Goal: Browse casually: Explore the website without a specific task or goal

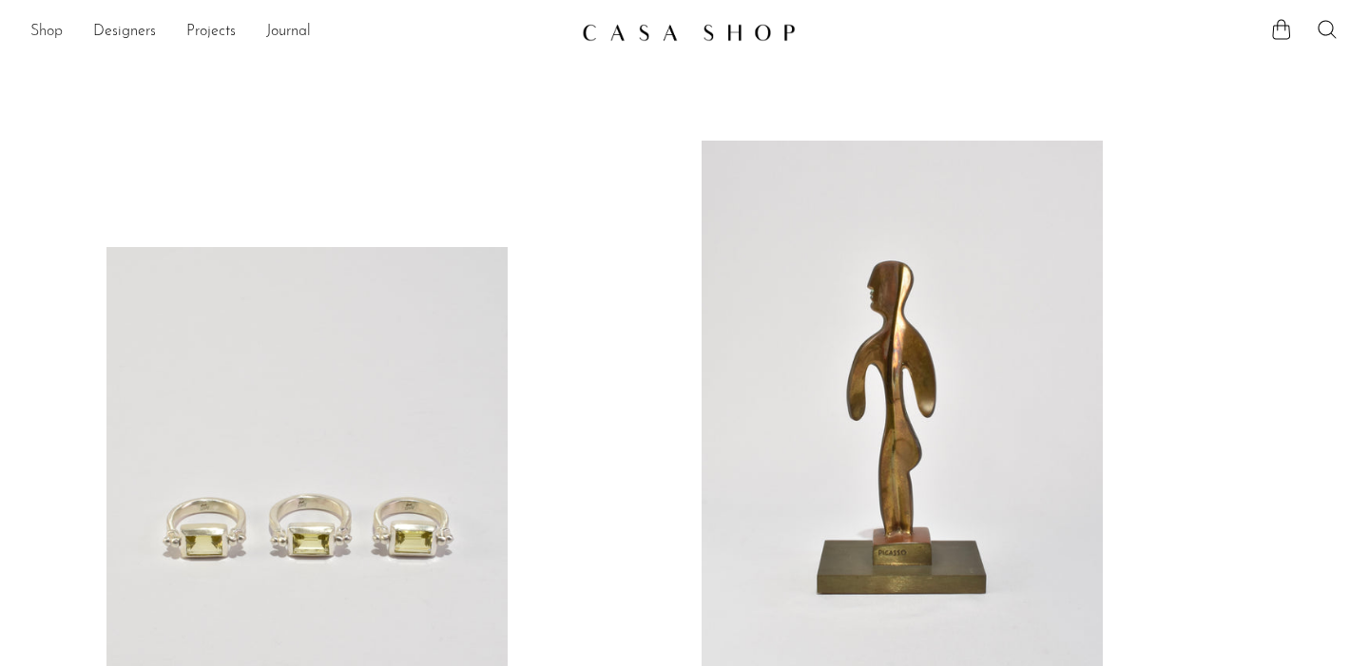
click at [45, 29] on link "Shop" at bounding box center [46, 32] width 32 height 25
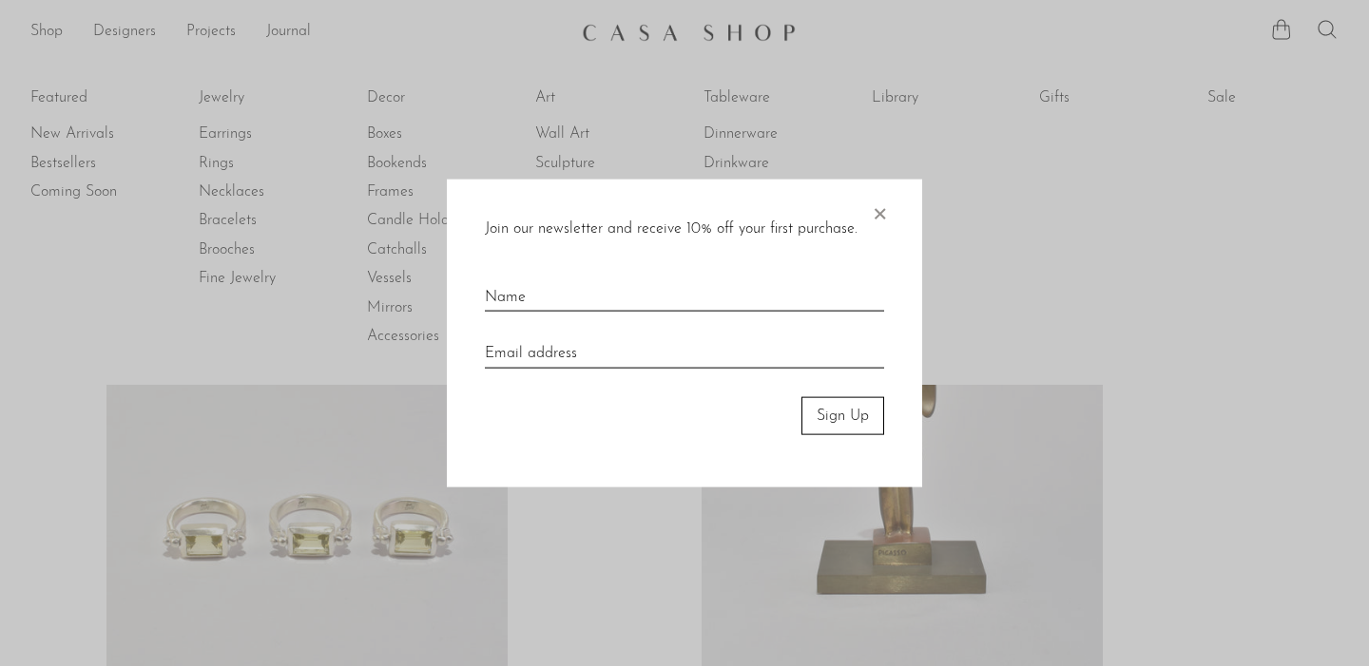
click at [877, 207] on span "×" at bounding box center [879, 209] width 19 height 61
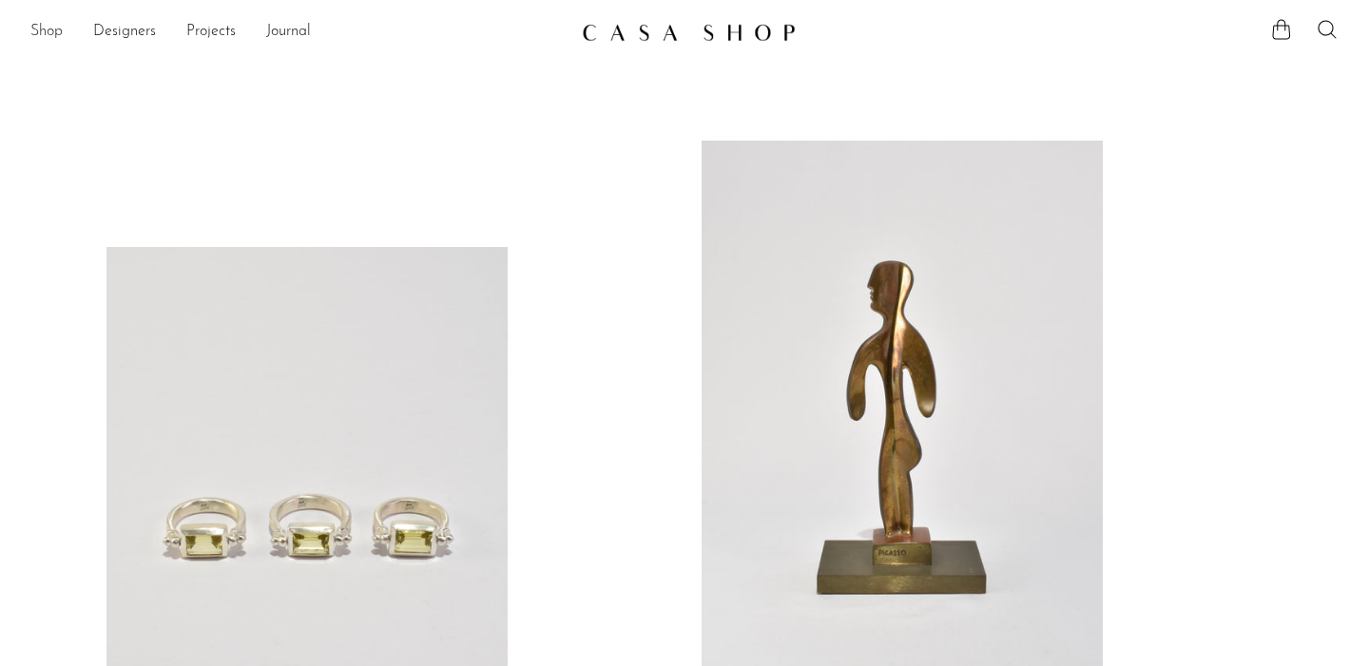
click at [38, 29] on link "Shop" at bounding box center [46, 32] width 32 height 25
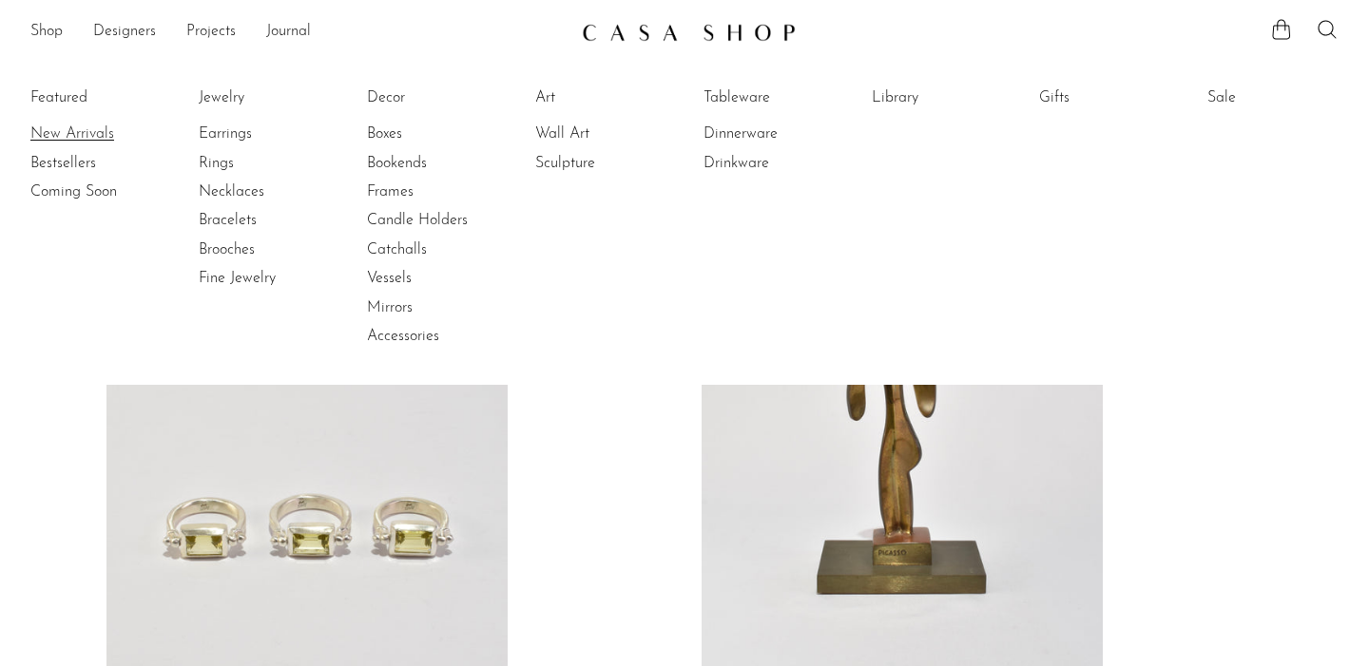
click at [37, 131] on link "New Arrivals" at bounding box center [101, 134] width 143 height 21
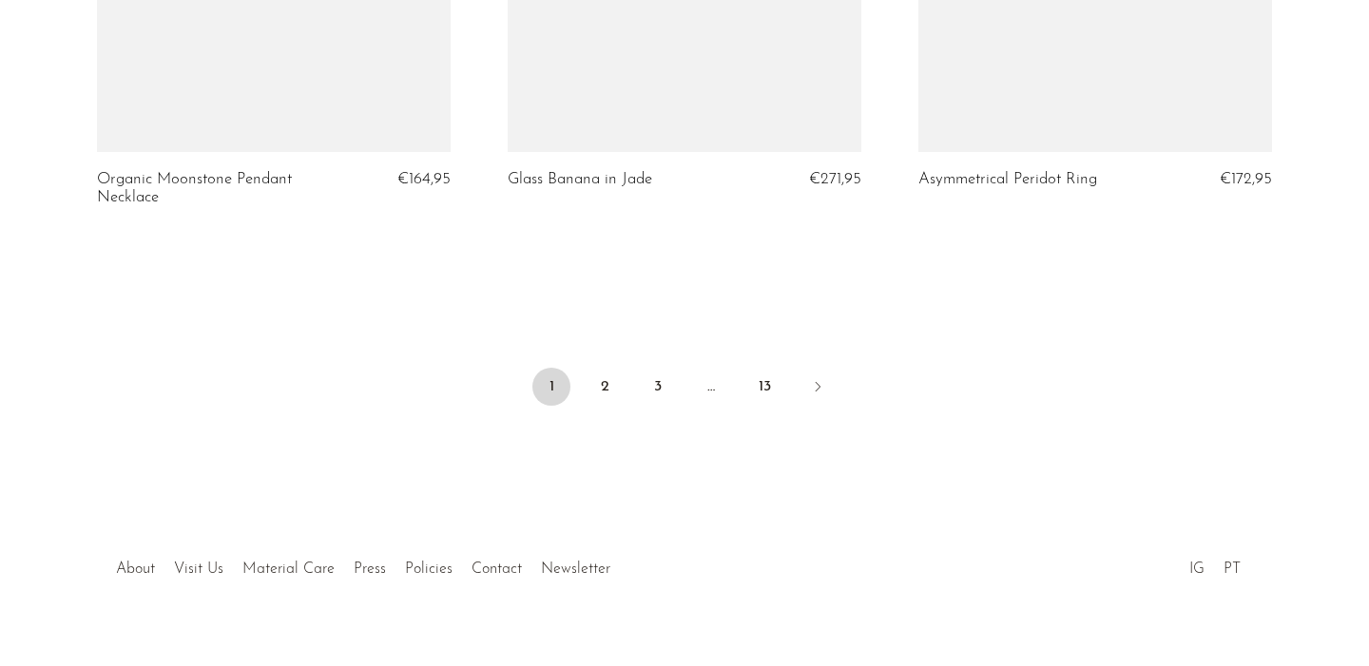
scroll to position [6953, 0]
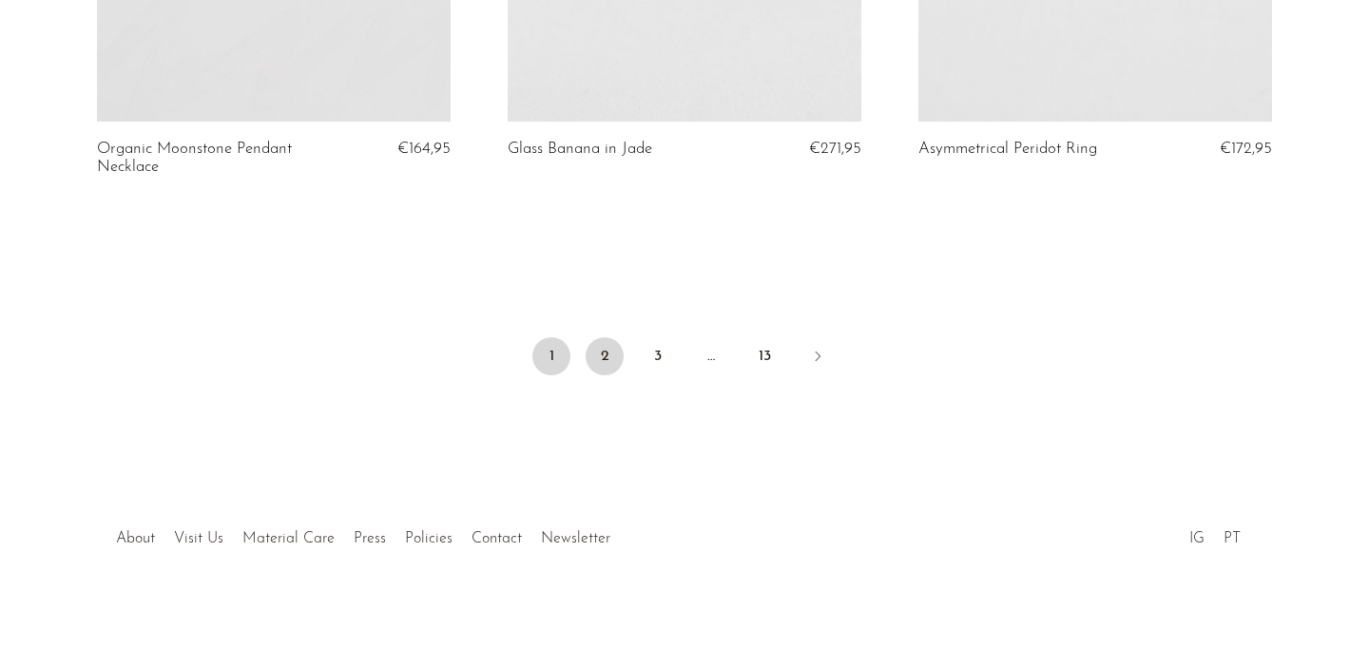
click at [608, 337] on link "2" at bounding box center [605, 356] width 38 height 38
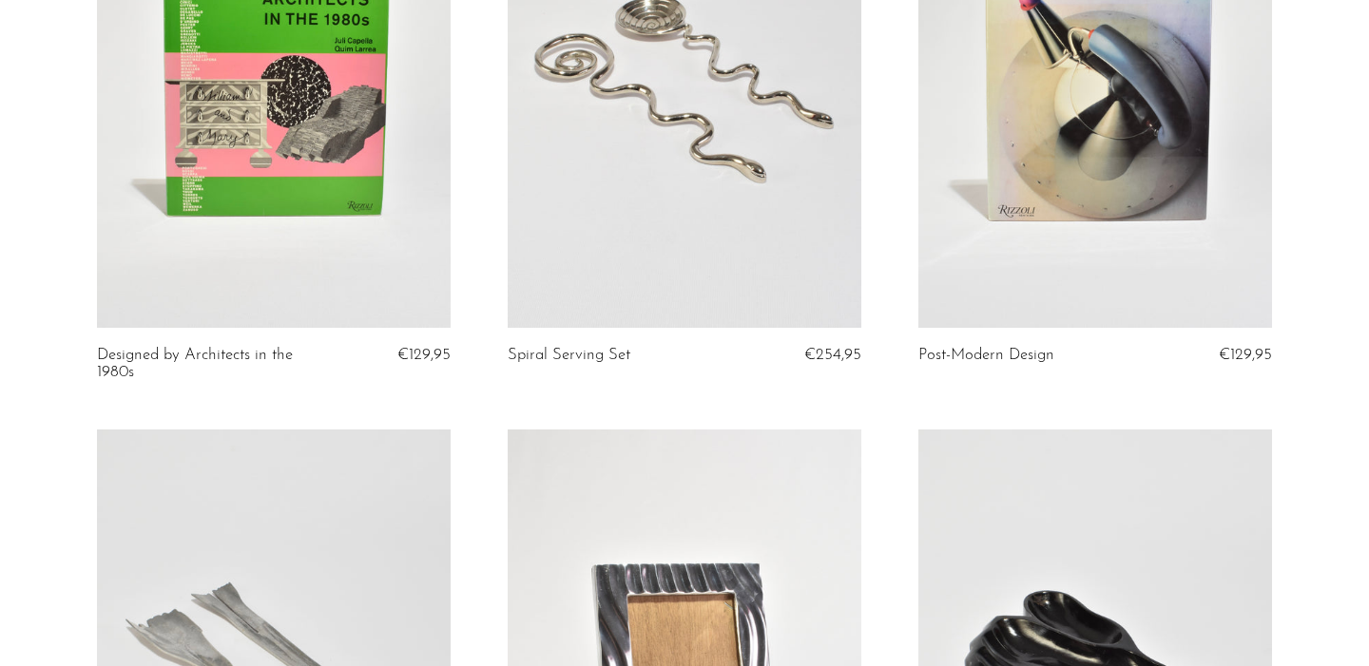
scroll to position [995, 0]
